Goal: Task Accomplishment & Management: Manage account settings

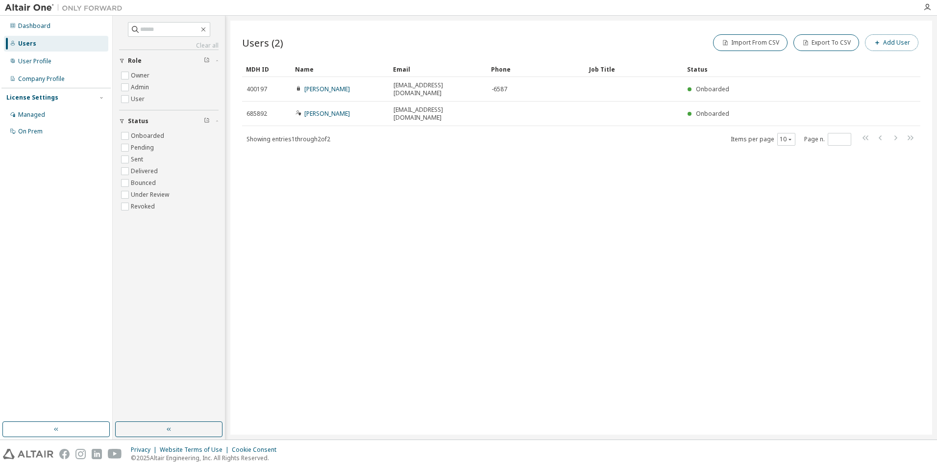
click at [887, 41] on button "Add User" at bounding box center [891, 42] width 53 height 17
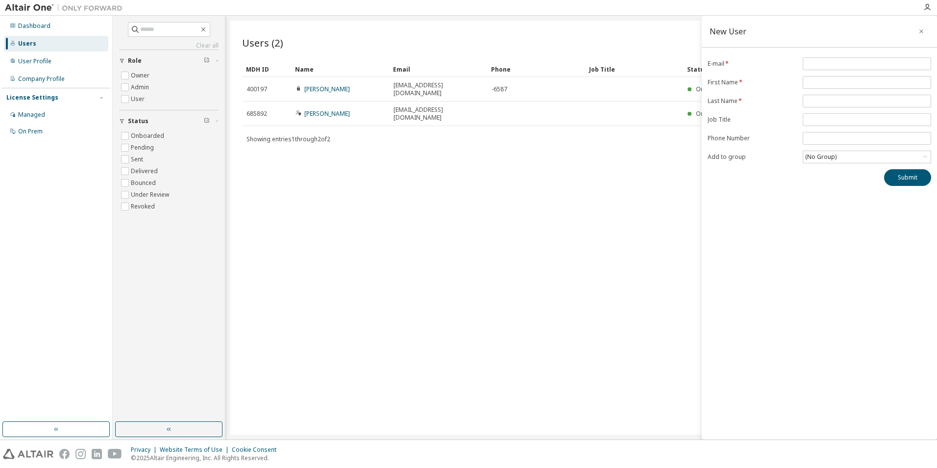
click at [756, 208] on div "New User E-mail * First Name * Last Name * Job Title Phone Number Add to group …" at bounding box center [819, 228] width 235 height 424
click at [921, 28] on icon "button" at bounding box center [921, 31] width 7 height 8
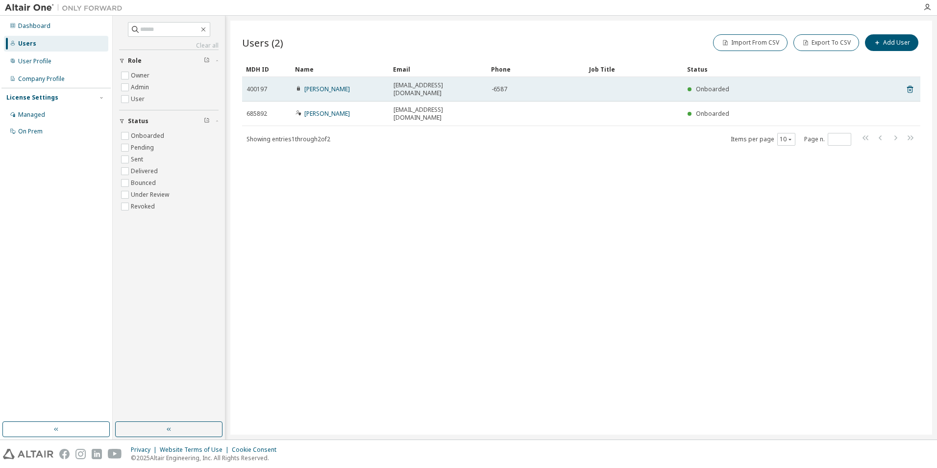
click at [592, 84] on td at bounding box center [634, 89] width 98 height 25
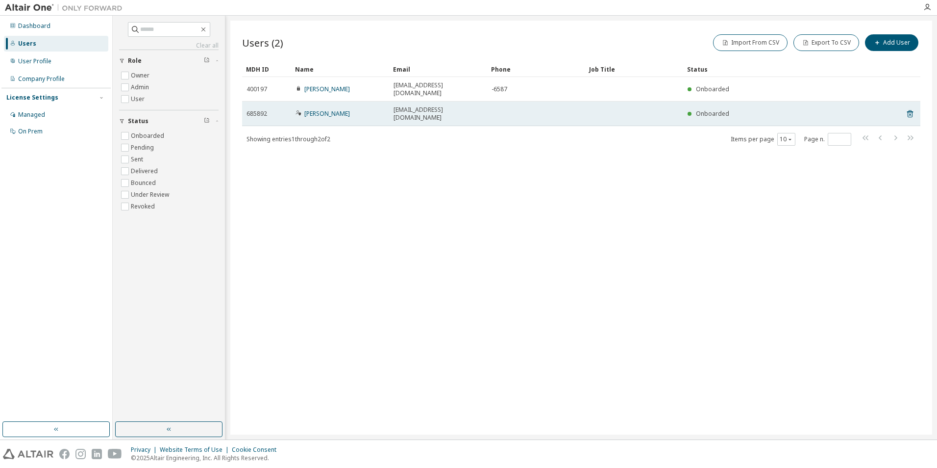
click at [608, 101] on td at bounding box center [634, 113] width 98 height 25
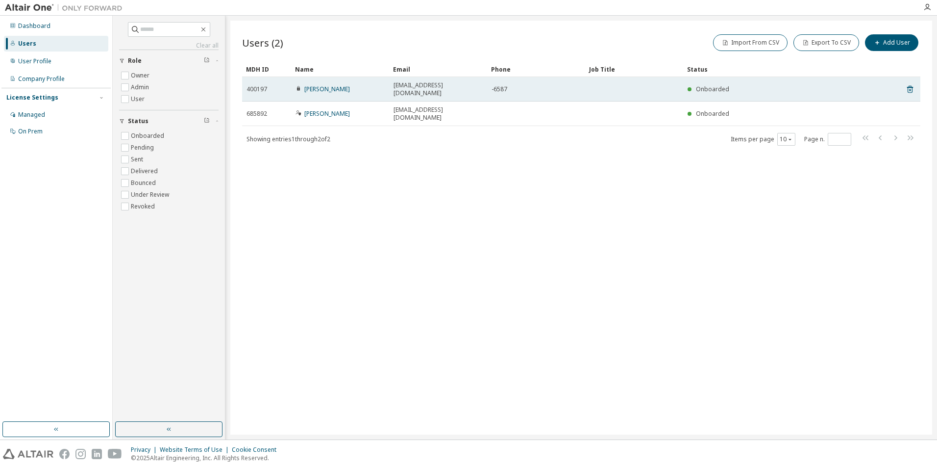
click at [597, 81] on td at bounding box center [634, 89] width 98 height 25
click at [592, 82] on td at bounding box center [634, 89] width 98 height 25
click at [591, 82] on td at bounding box center [634, 89] width 98 height 25
drag, startPoint x: 591, startPoint y: 82, endPoint x: 613, endPoint y: 83, distance: 21.6
click at [613, 83] on td at bounding box center [634, 89] width 98 height 25
